Goal: Transaction & Acquisition: Purchase product/service

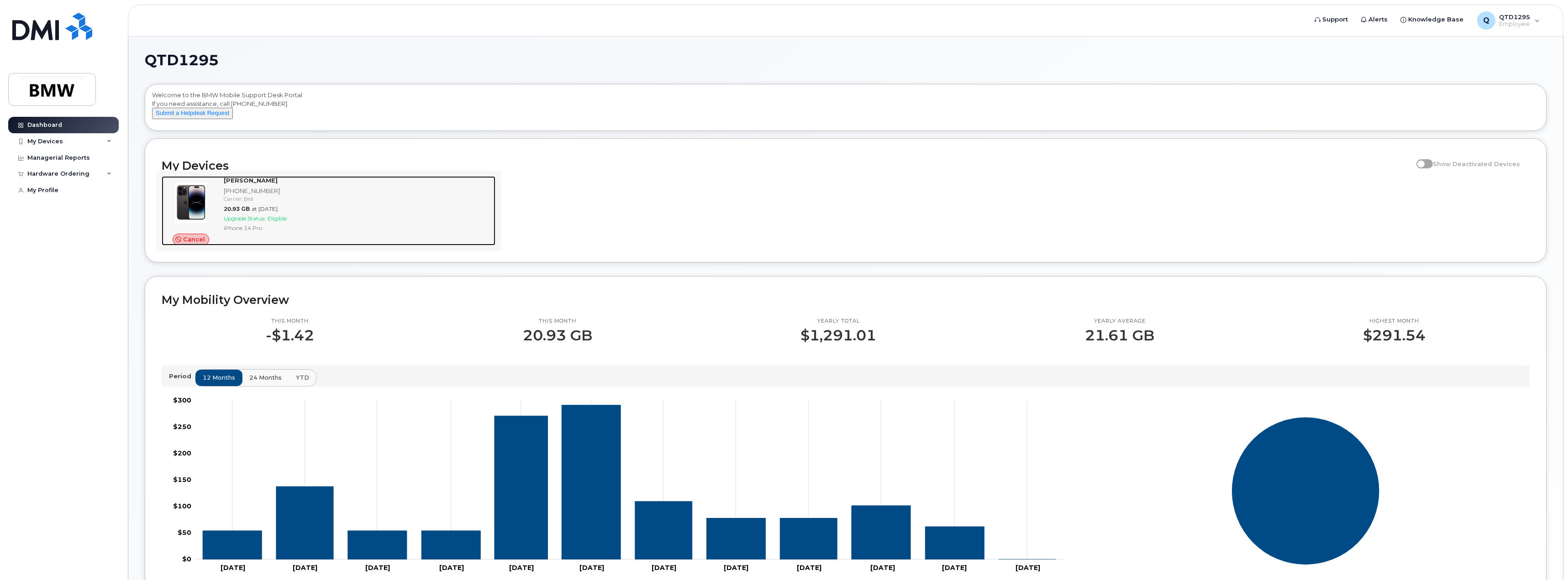
click at [270, 222] on span "Eligible" at bounding box center [276, 218] width 19 height 7
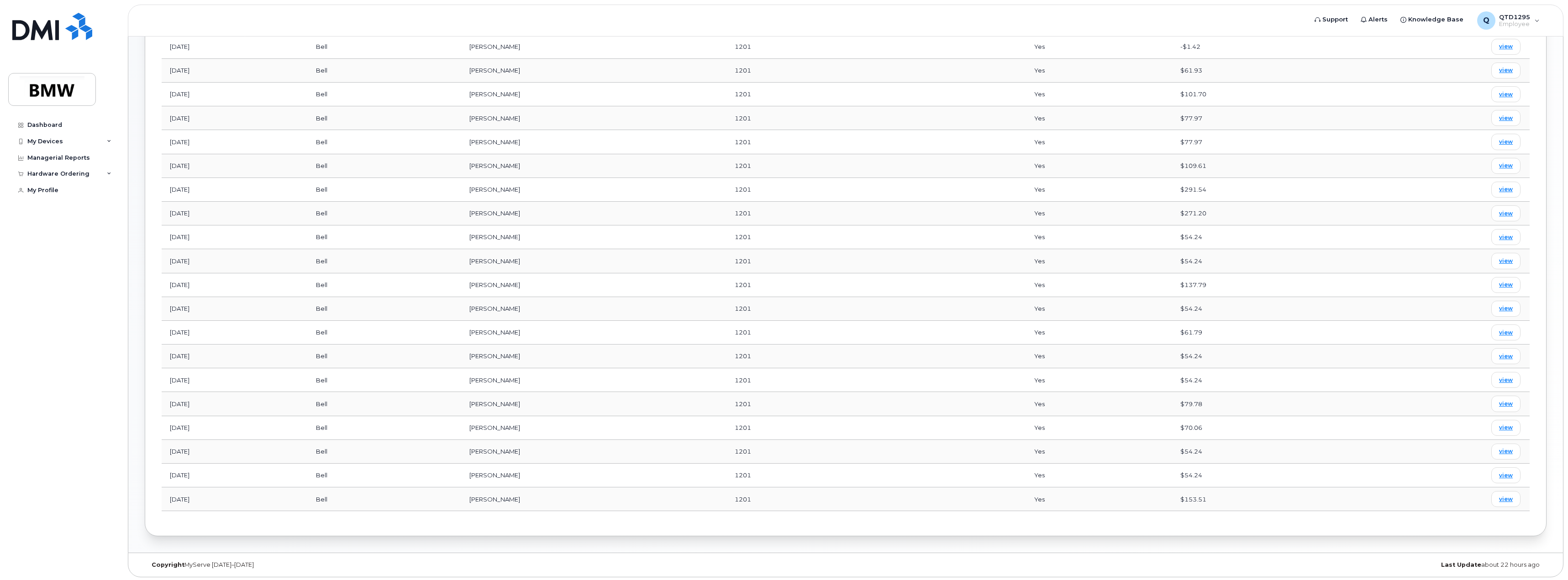
scroll to position [379, 0]
click at [107, 141] on icon at bounding box center [109, 141] width 5 height 5
click at [82, 177] on div "[PHONE_NUMBER]" at bounding box center [83, 176] width 56 height 8
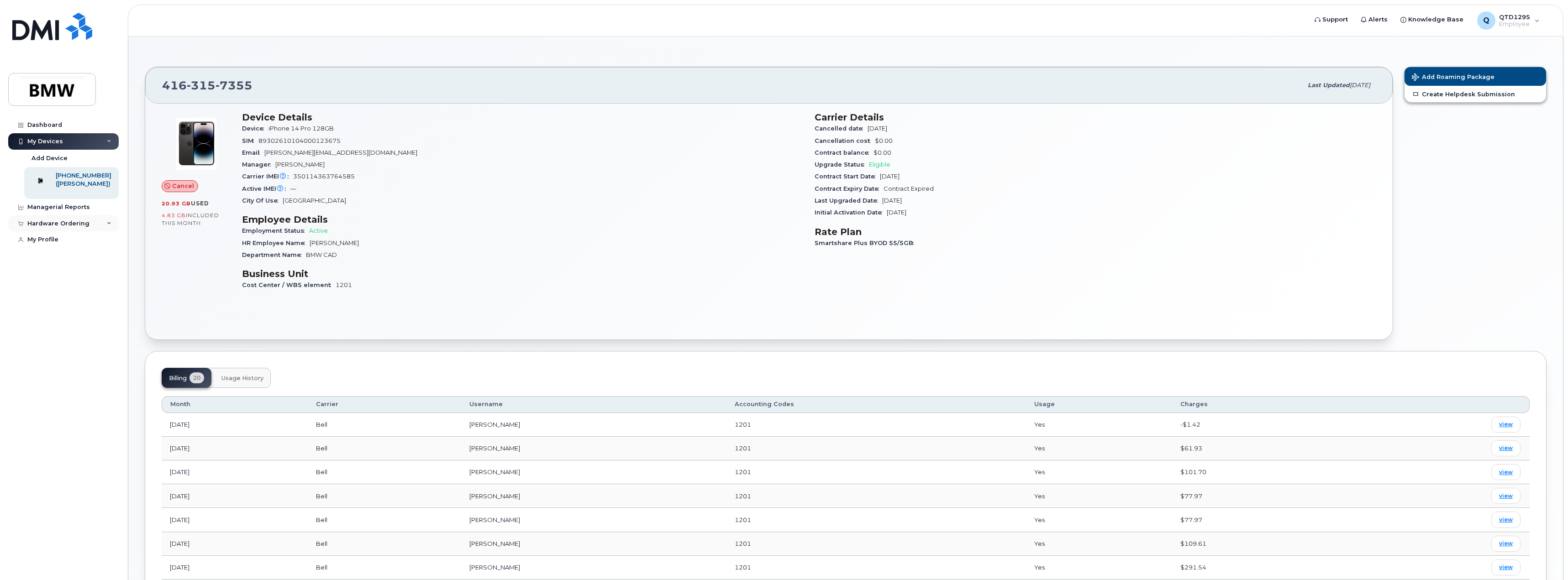
click at [92, 232] on div "Hardware Ordering" at bounding box center [63, 224] width 111 height 17
click at [54, 262] on div "New Order" at bounding box center [48, 257] width 34 height 8
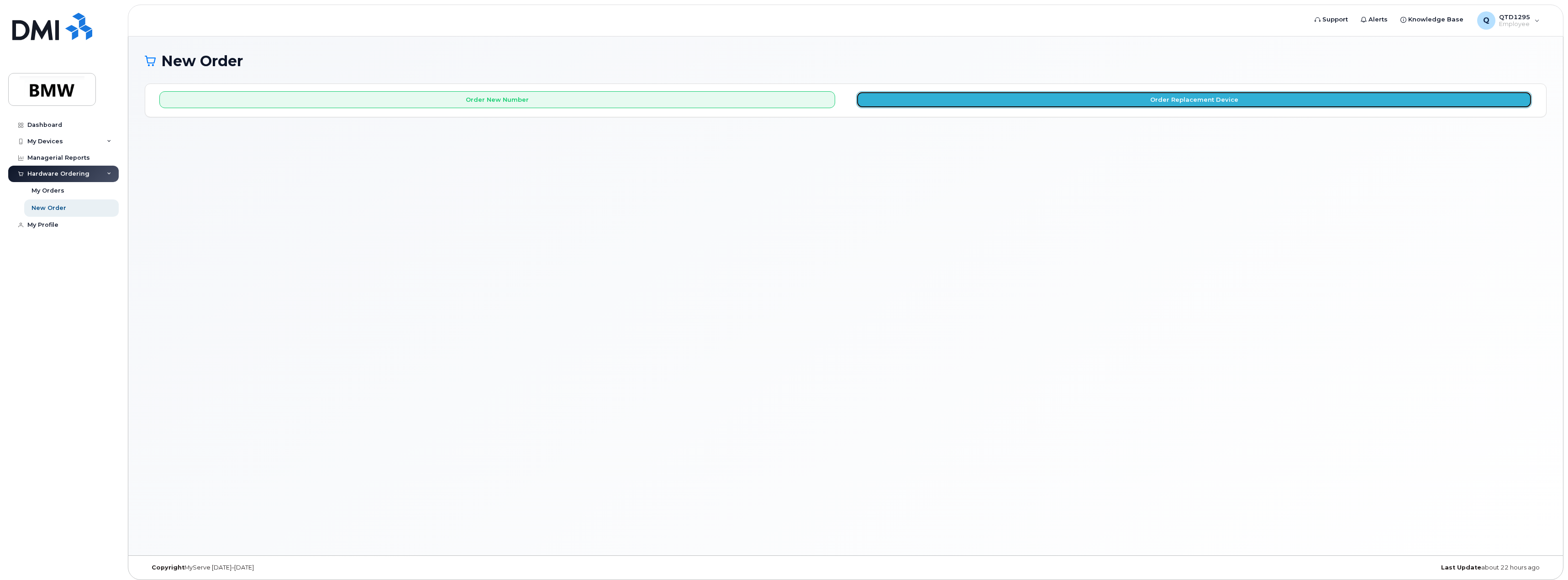
click at [988, 98] on button "Order Replacement Device" at bounding box center [1194, 100] width 676 height 17
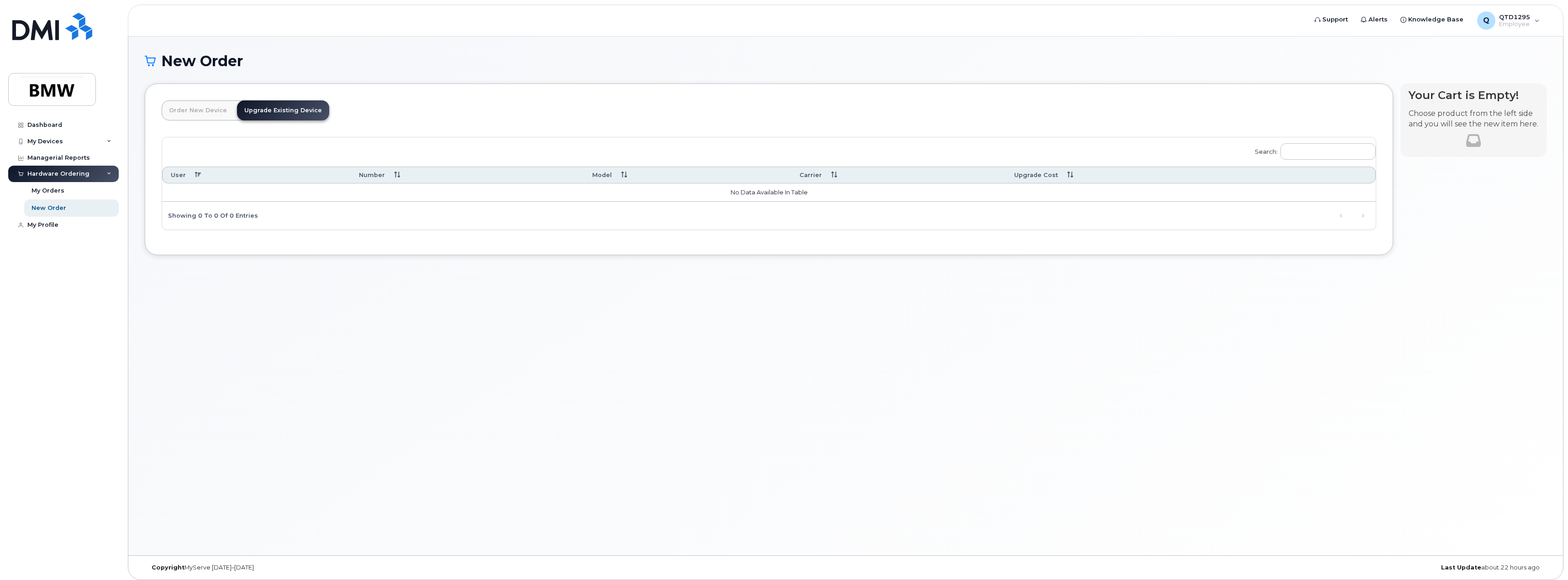
click at [209, 111] on link "Order New Device" at bounding box center [198, 111] width 73 height 20
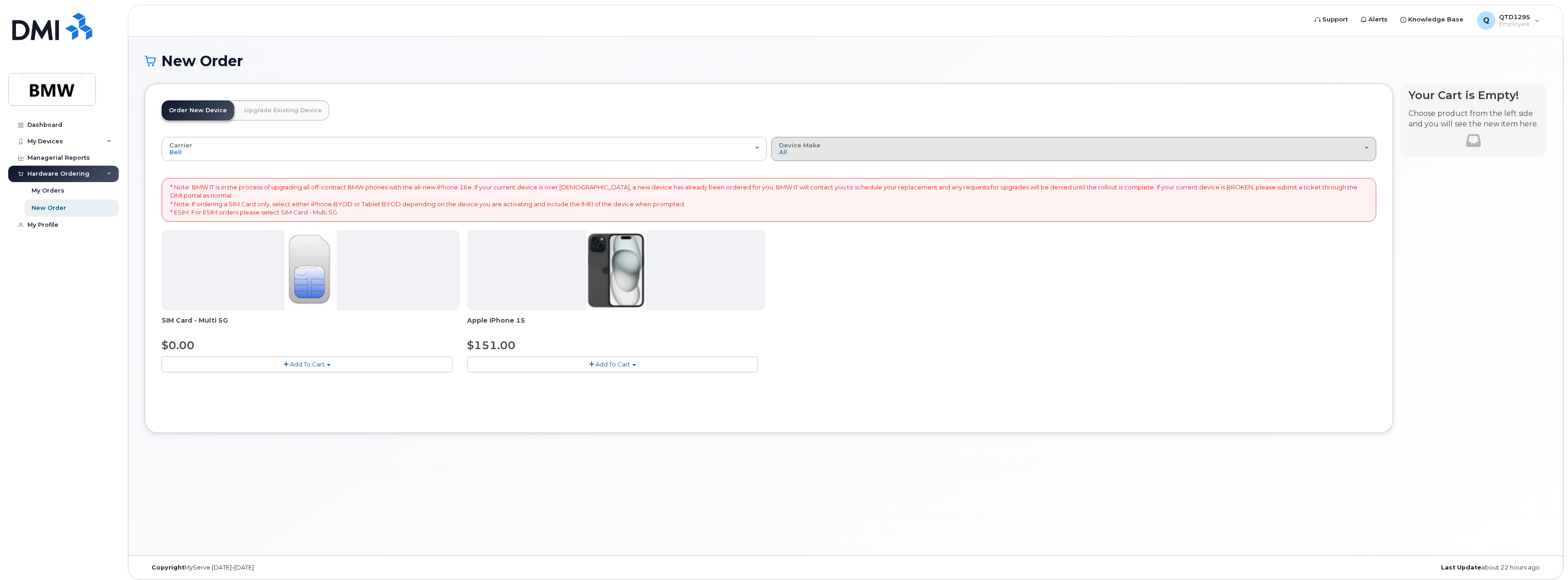
click at [868, 158] on button "Device Make All iPhone" at bounding box center [1074, 148] width 605 height 24
click at [831, 190] on div "iPhone" at bounding box center [1074, 189] width 600 height 11
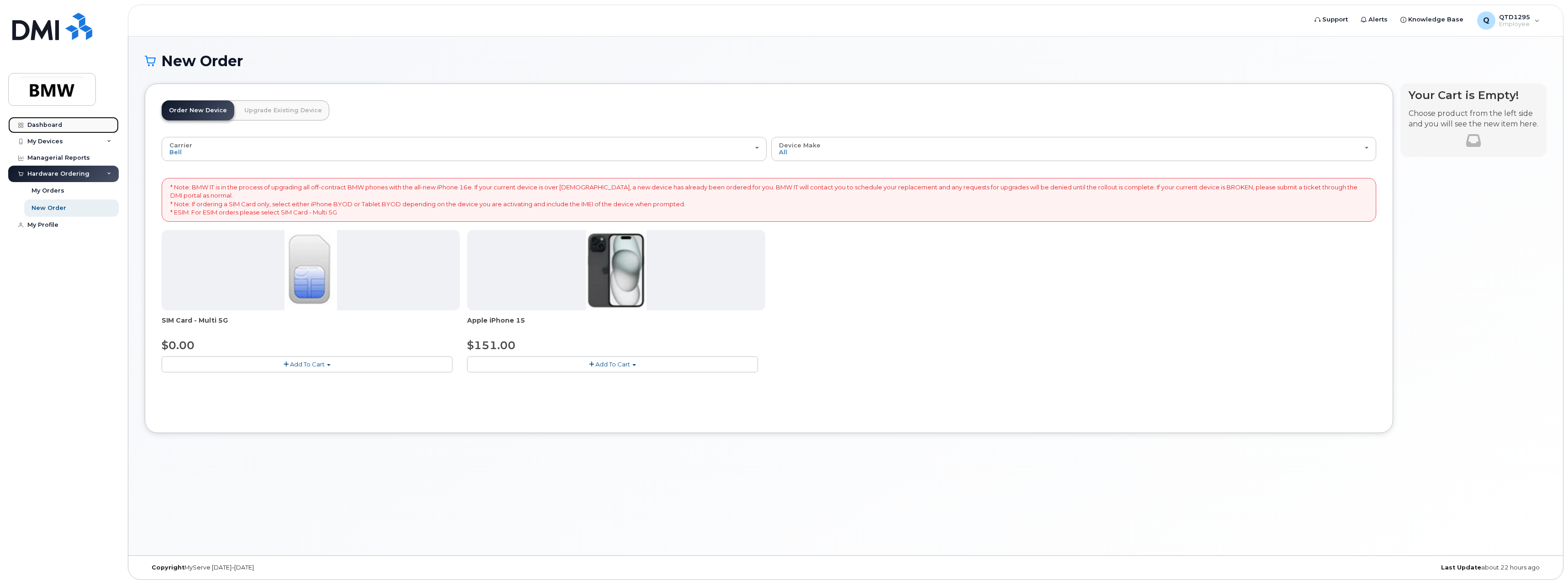
click at [54, 127] on div "Dashboard" at bounding box center [44, 125] width 34 height 8
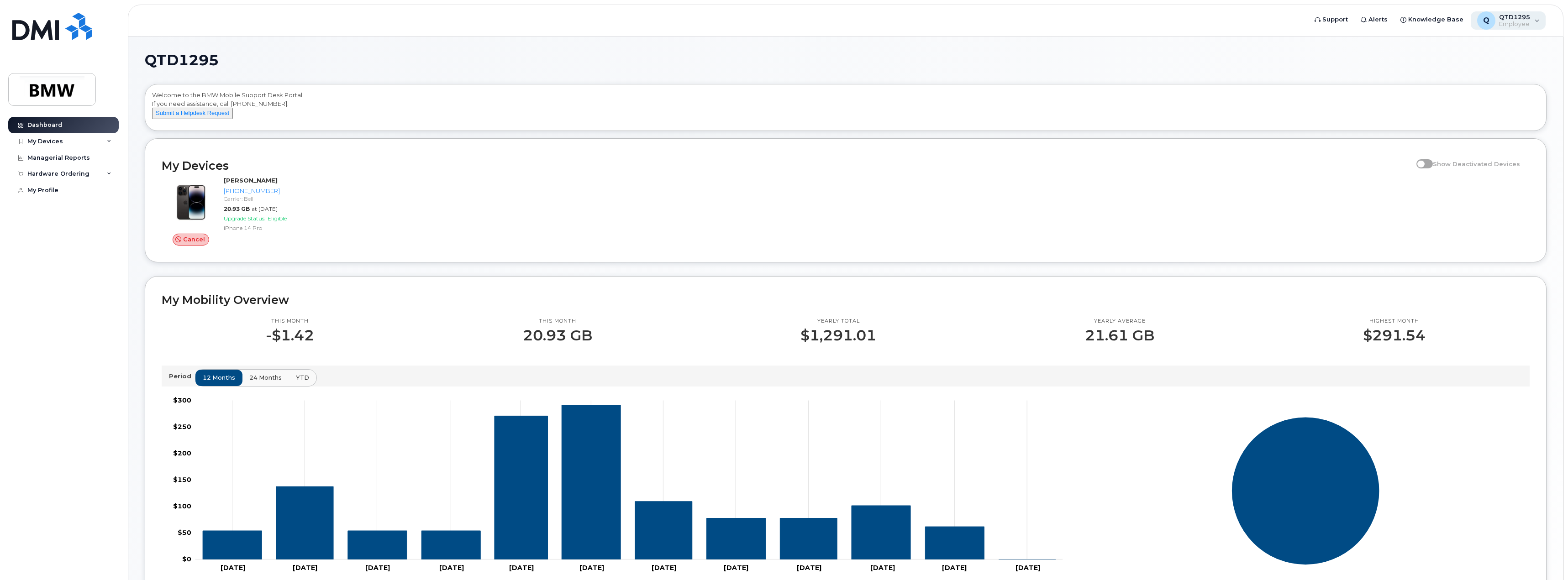
click at [1531, 21] on div "Q QTD1295 Employee" at bounding box center [1508, 21] width 76 height 18
click at [1444, 92] on div "Sign out" at bounding box center [1479, 94] width 131 height 17
